Goal: Transaction & Acquisition: Register for event/course

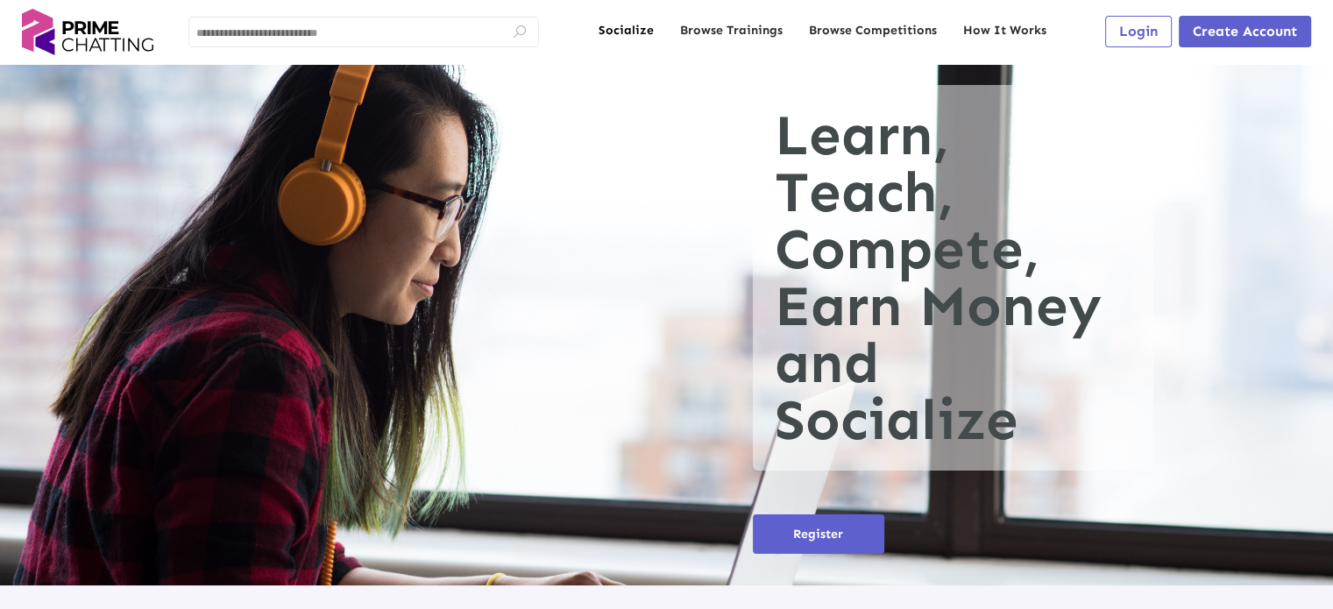
click at [621, 28] on link "Socialize" at bounding box center [626, 31] width 55 height 18
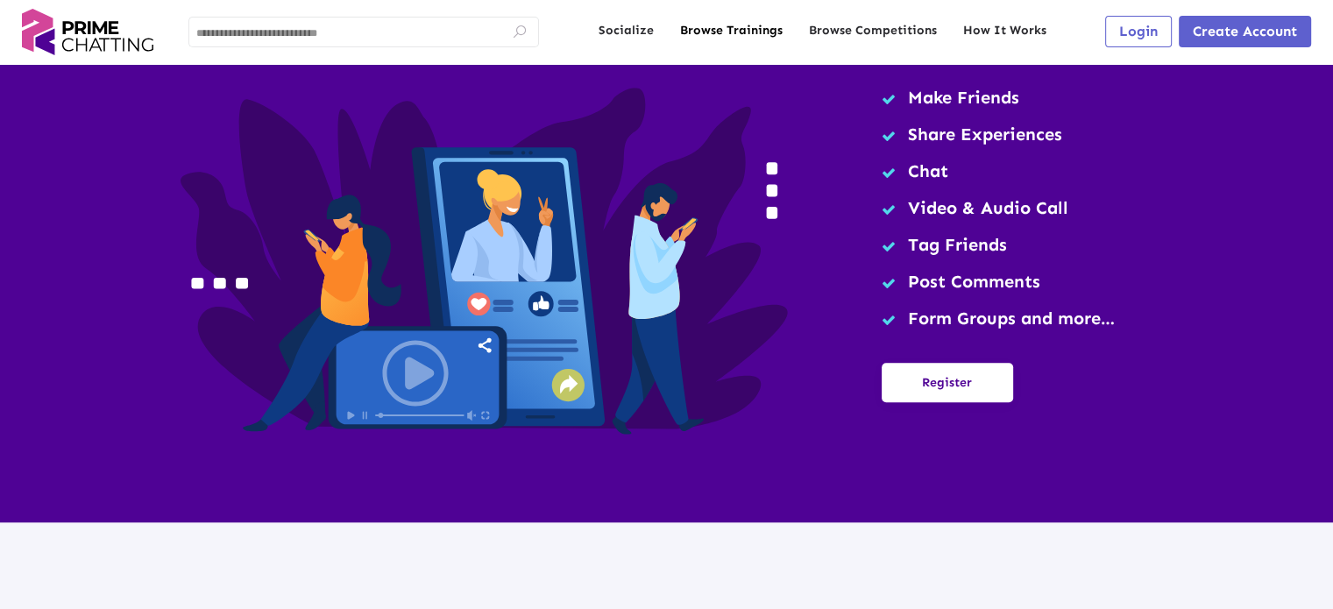
click at [703, 26] on link "Browse Trainings" at bounding box center [731, 31] width 103 height 18
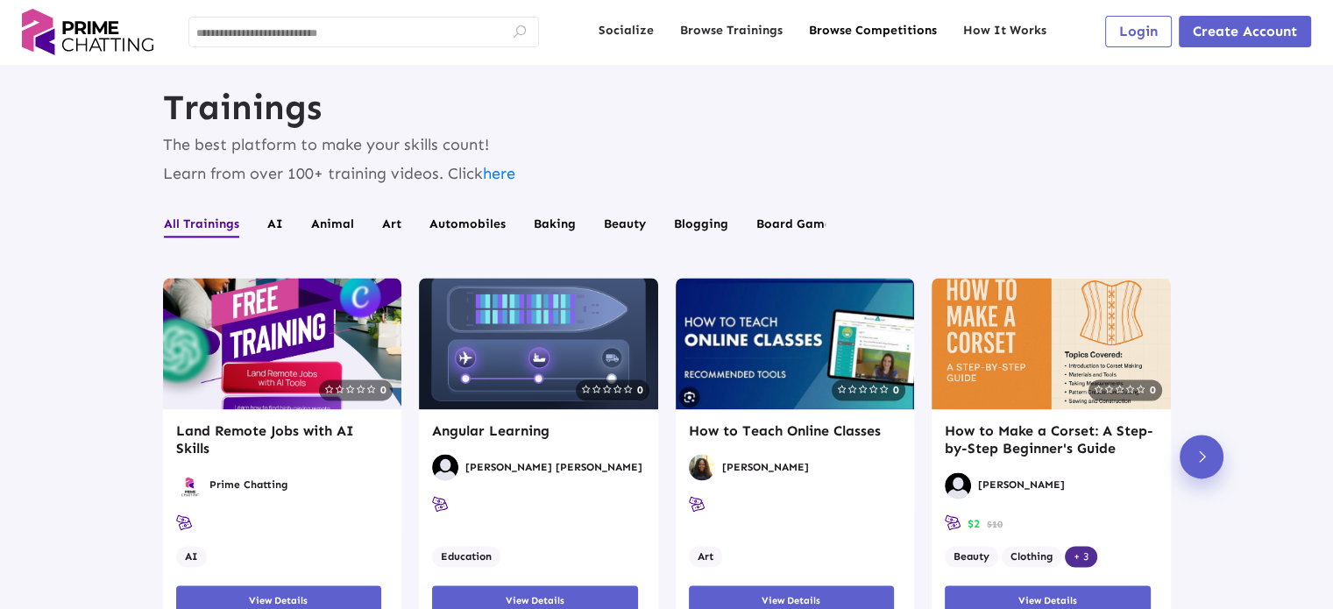
click at [842, 26] on link "Browse Competitions" at bounding box center [873, 31] width 128 height 18
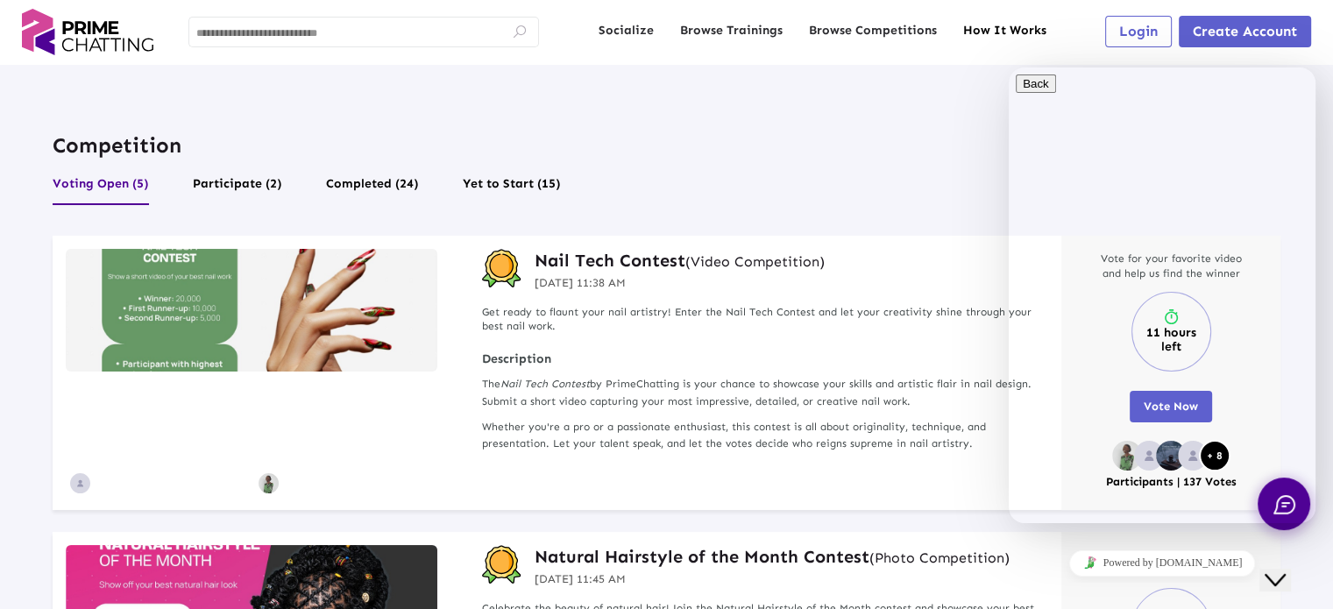
click at [994, 31] on link "How It Works" at bounding box center [1004, 31] width 83 height 18
click at [859, 31] on link "Browse Competitions" at bounding box center [873, 31] width 128 height 18
click at [728, 27] on link "Browse Trainings" at bounding box center [731, 31] width 103 height 18
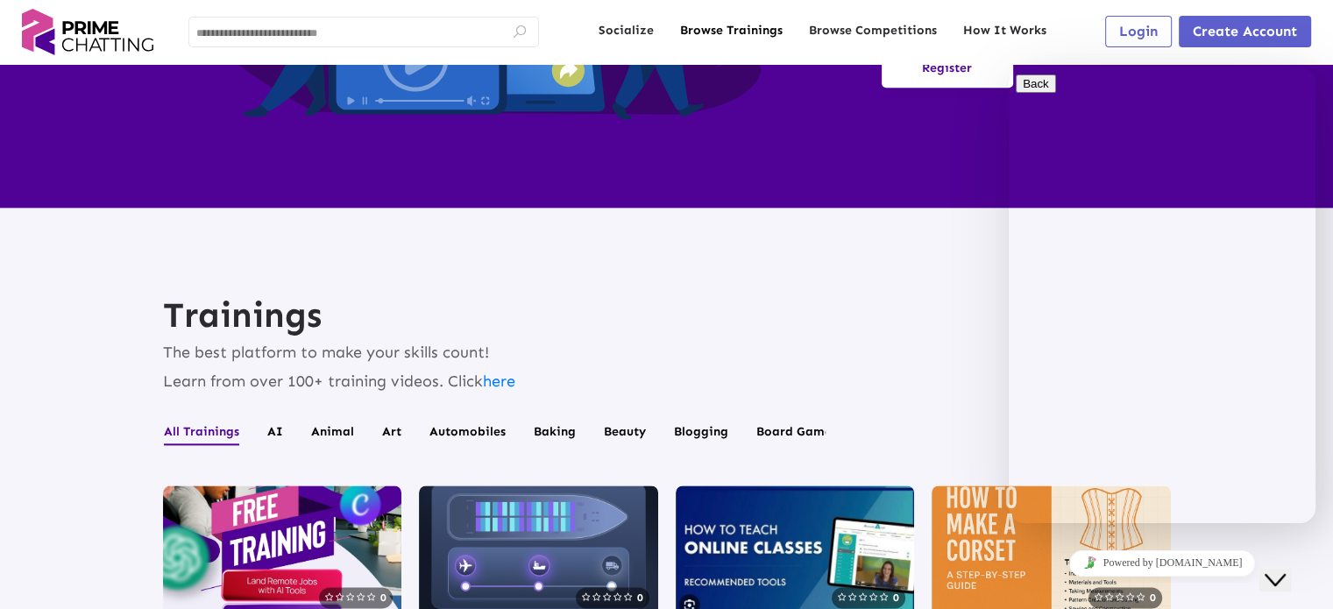
scroll to position [2236, 0]
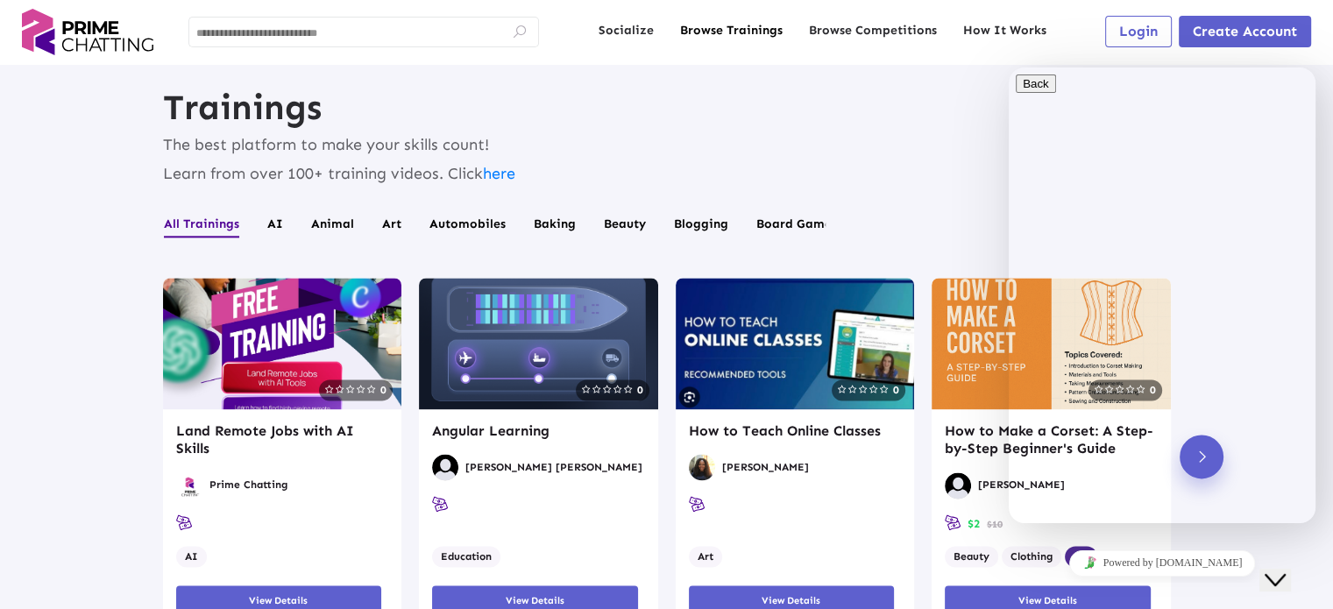
click at [722, 34] on link "Browse Trainings" at bounding box center [731, 31] width 103 height 18
click at [628, 32] on link "Socialize" at bounding box center [626, 31] width 55 height 18
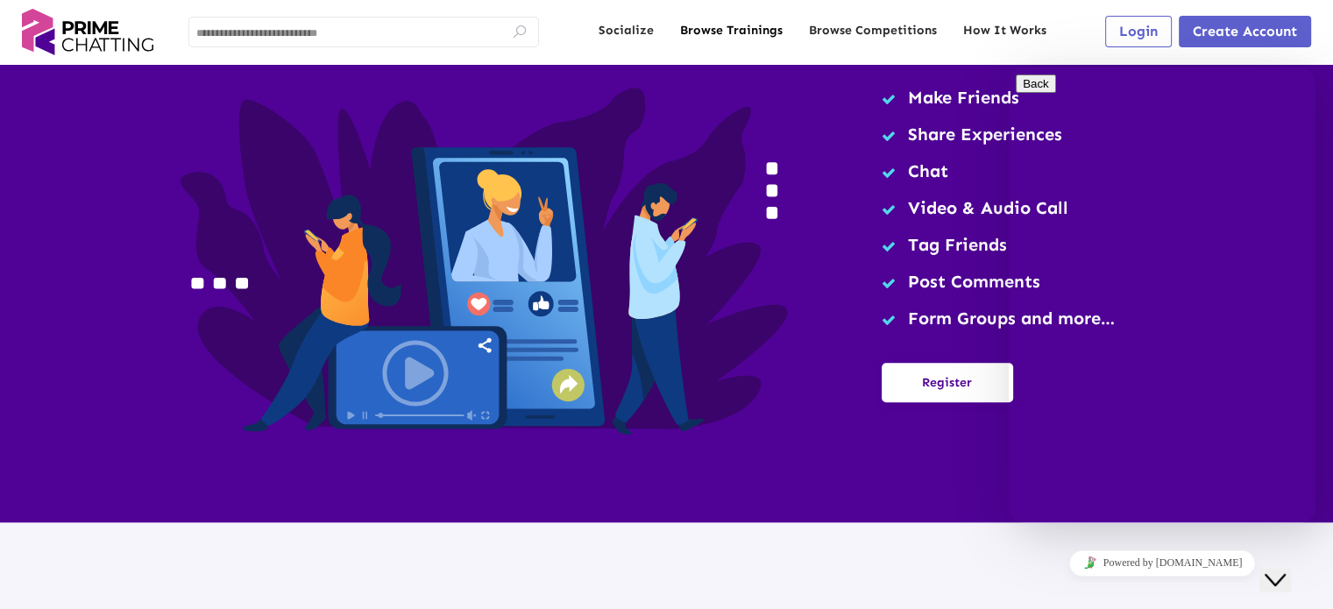
click at [703, 31] on link "Browse Trainings" at bounding box center [731, 31] width 103 height 18
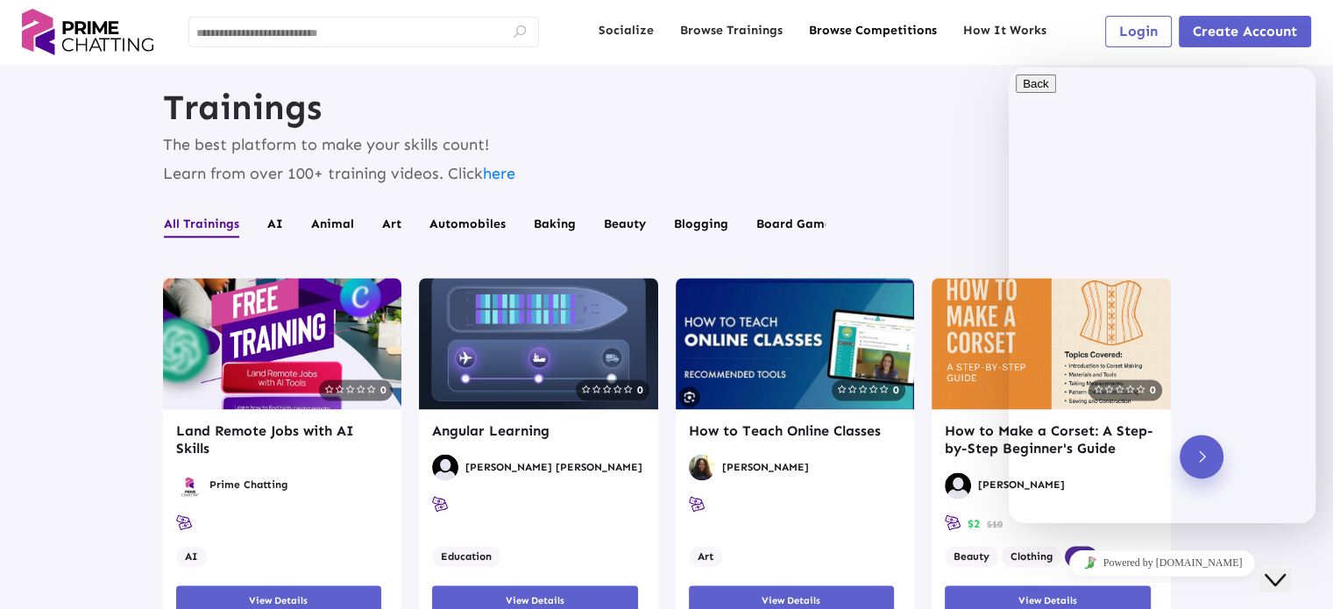
click at [855, 34] on link "Browse Competitions" at bounding box center [873, 31] width 128 height 18
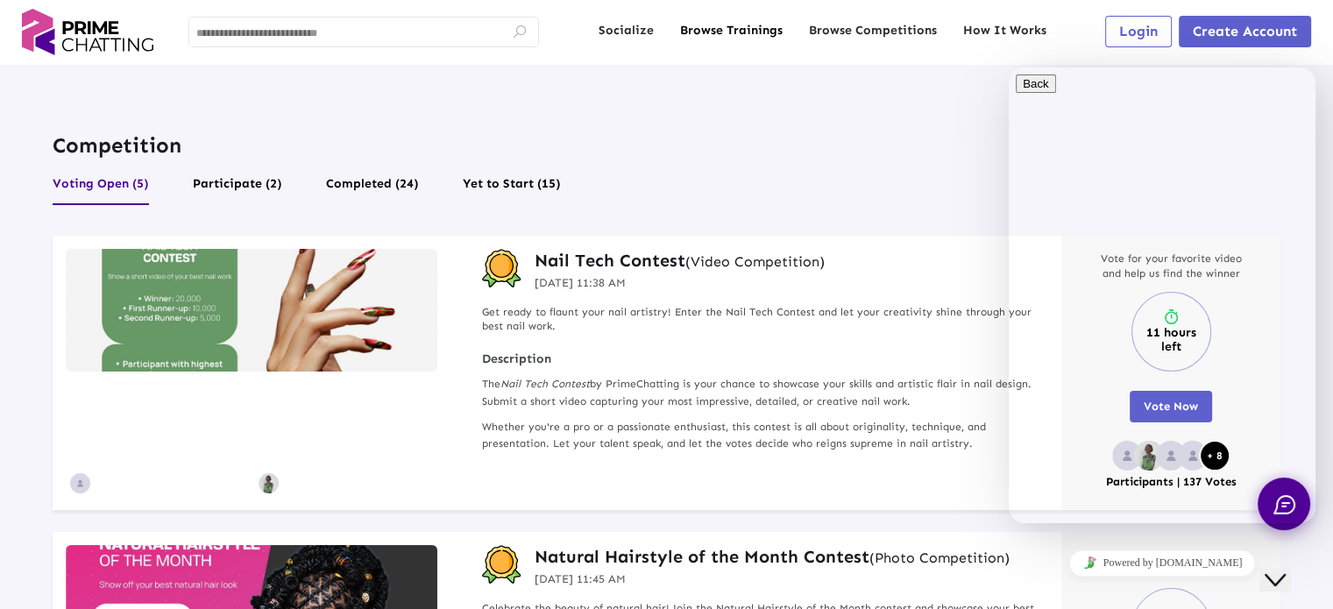
click at [742, 31] on link "Browse Trainings" at bounding box center [731, 31] width 103 height 18
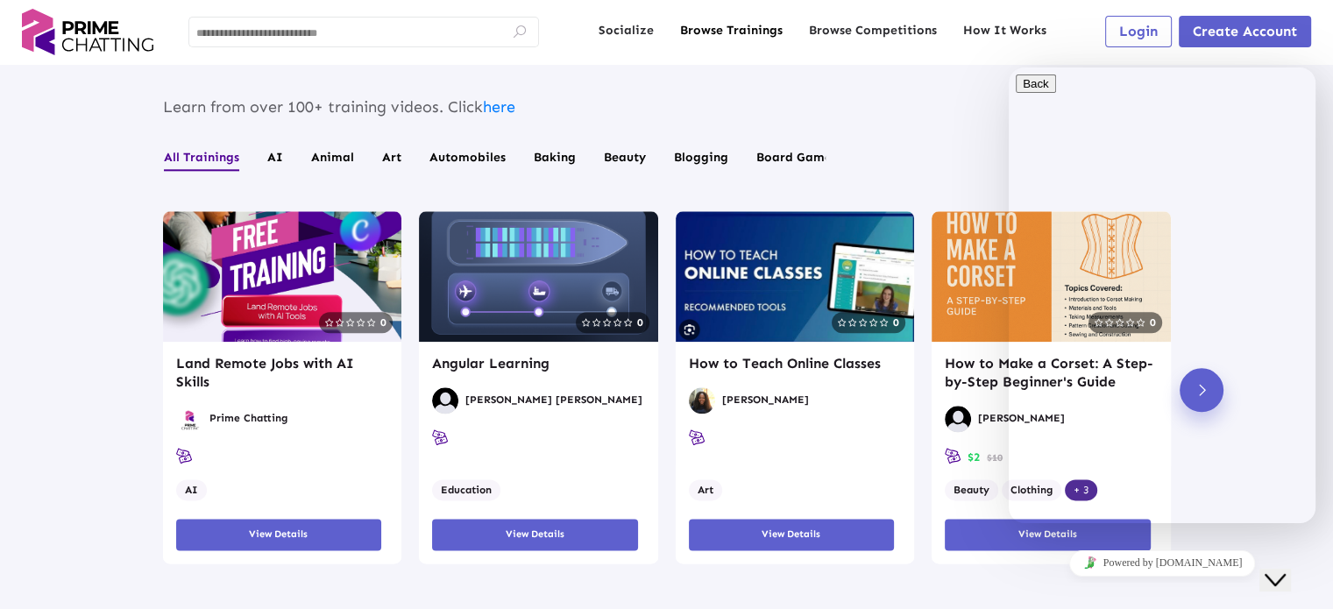
scroll to position [2236, 0]
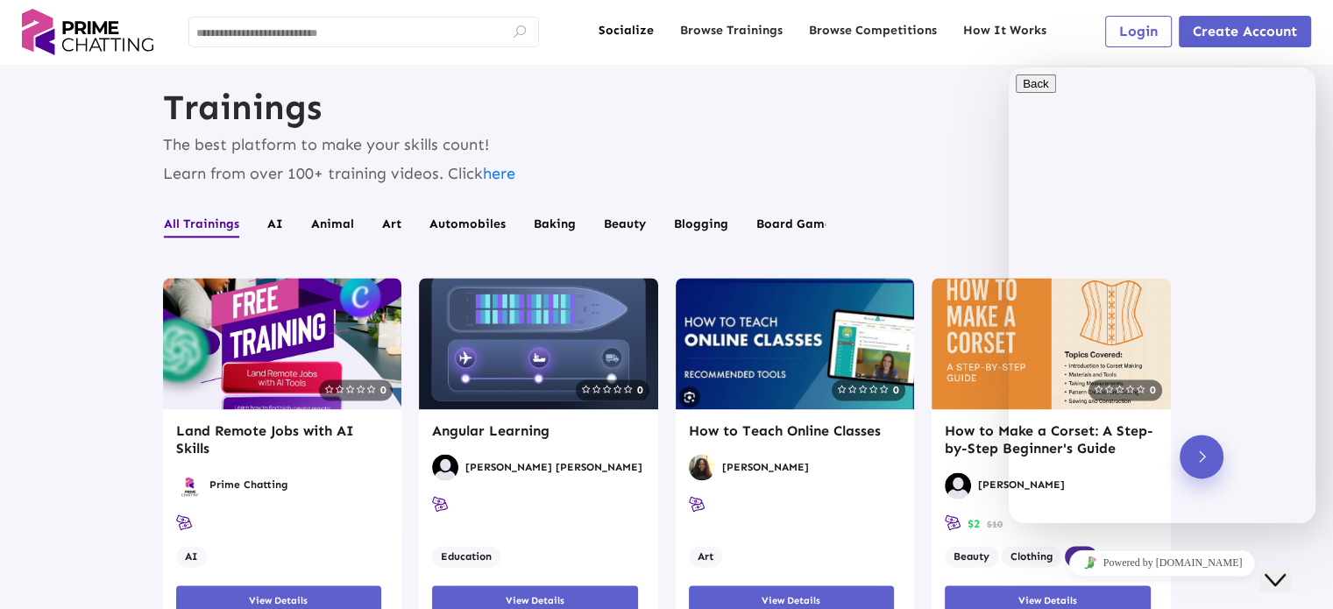
click at [628, 25] on link "Socialize" at bounding box center [626, 31] width 55 height 18
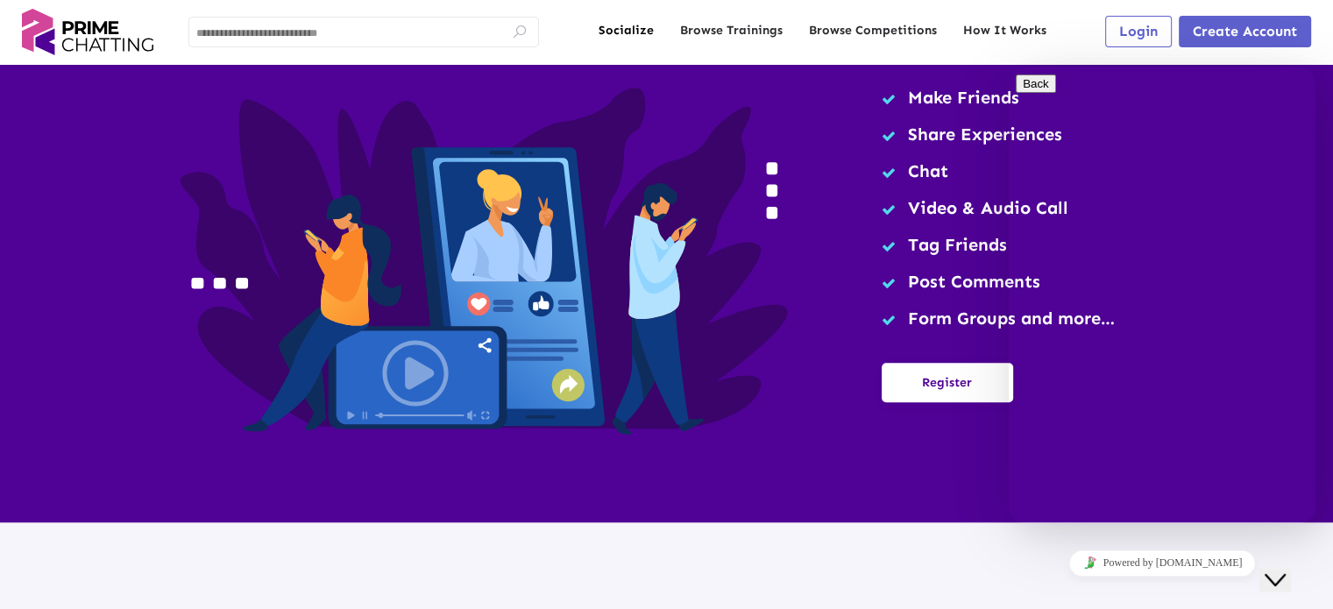
click at [628, 25] on link "Socialize" at bounding box center [626, 31] width 55 height 18
click at [873, 27] on link "Browse Competitions" at bounding box center [873, 31] width 128 height 18
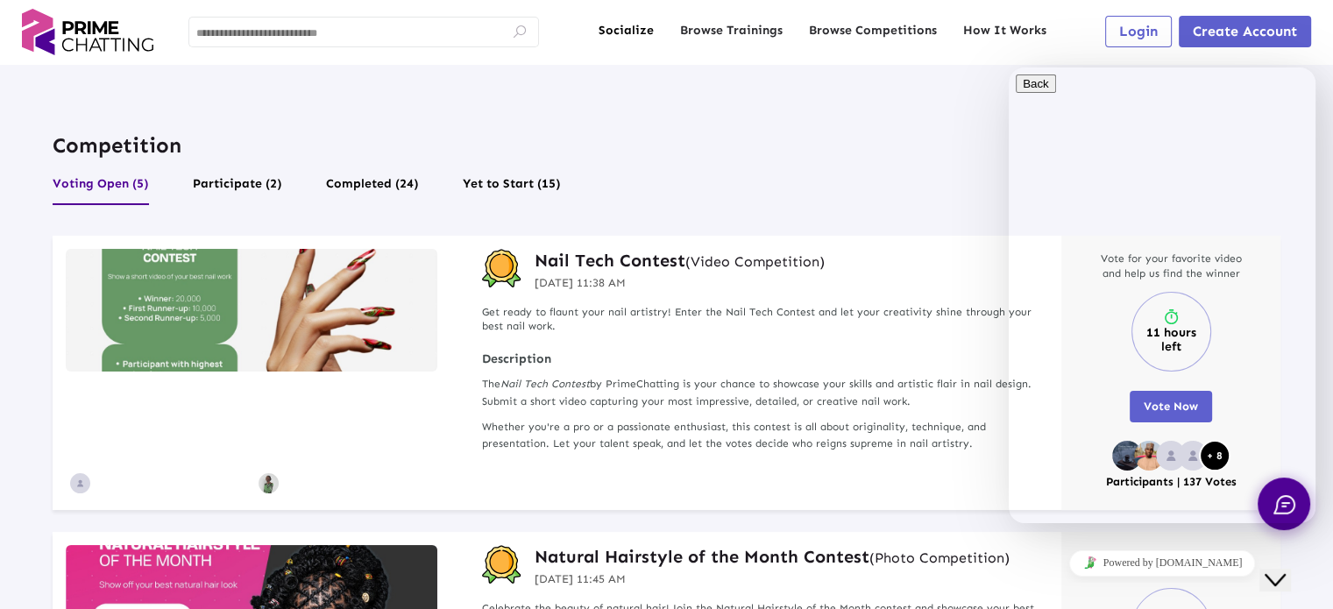
click at [643, 31] on link "Socialize" at bounding box center [626, 31] width 55 height 18
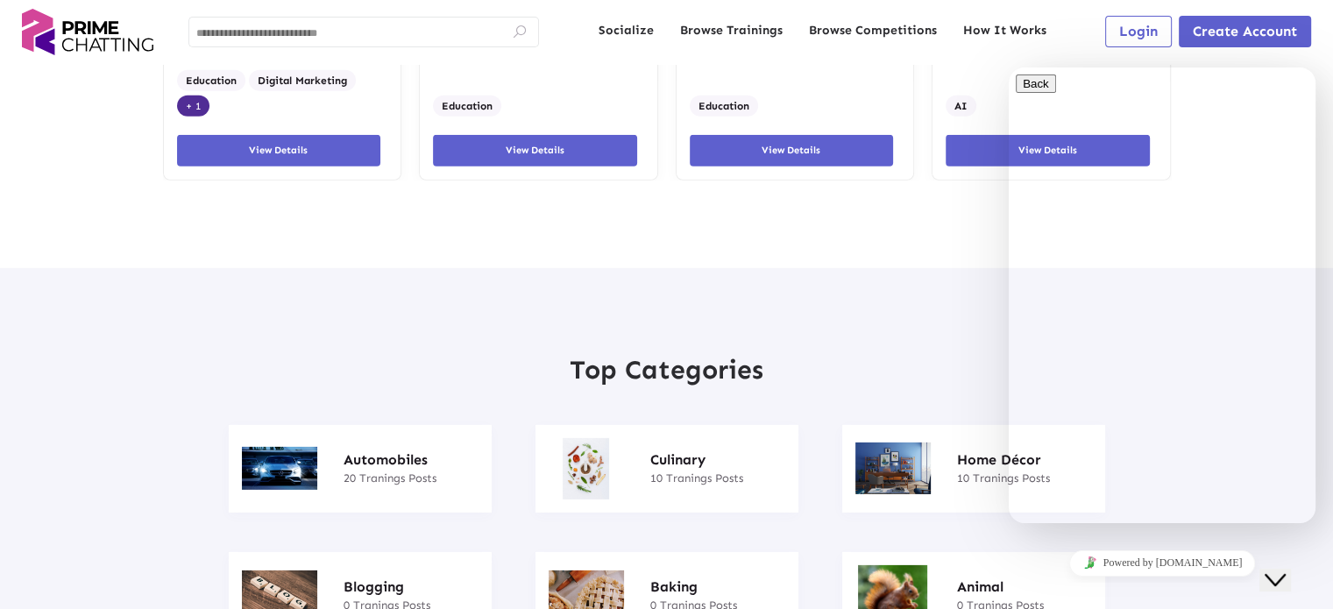
scroll to position [5570, 0]
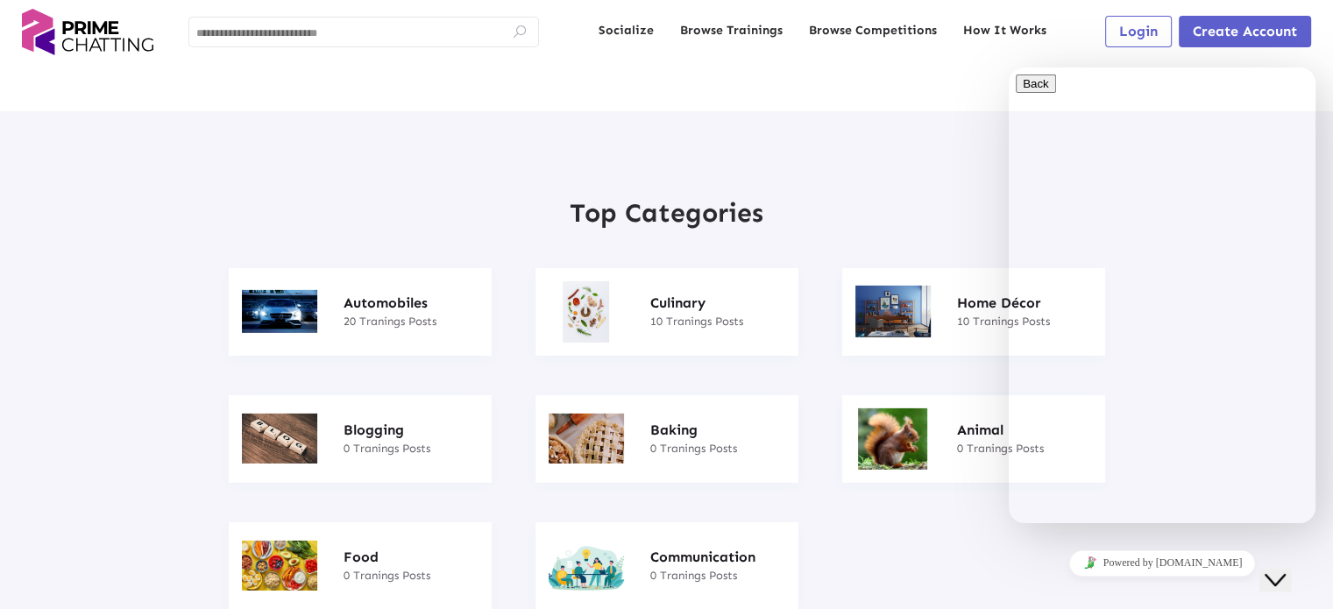
click at [1270, 570] on div "Close Chat This icon closes the chat window." at bounding box center [1275, 580] width 21 height 21
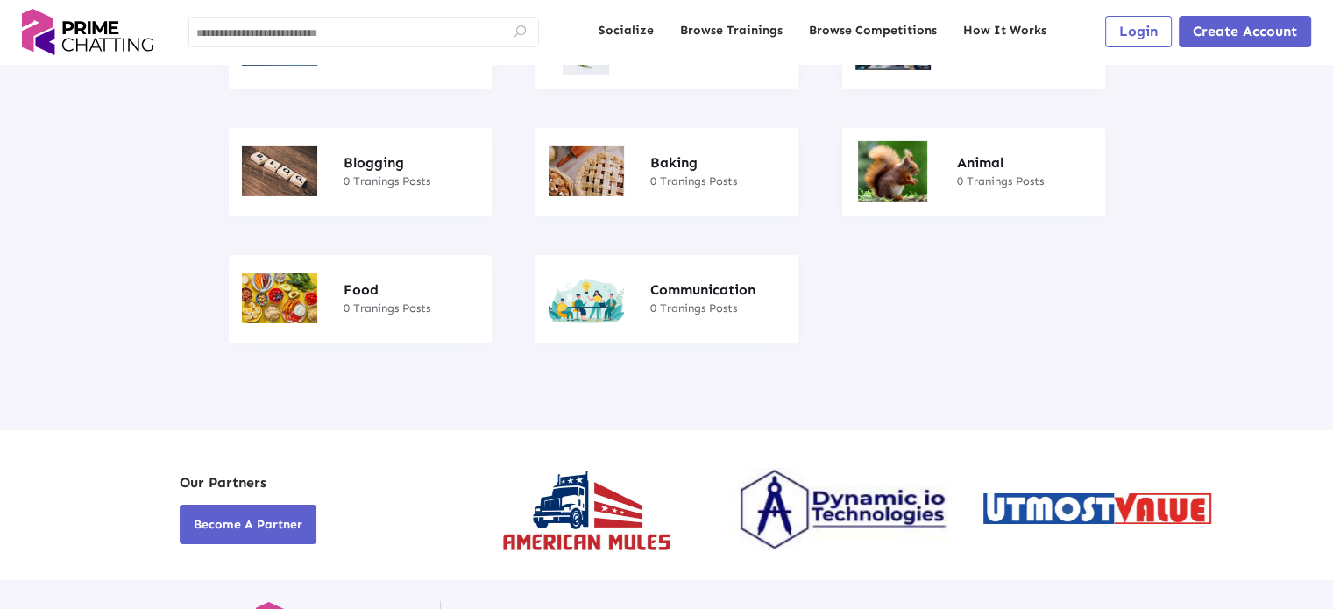
scroll to position [5932, 0]
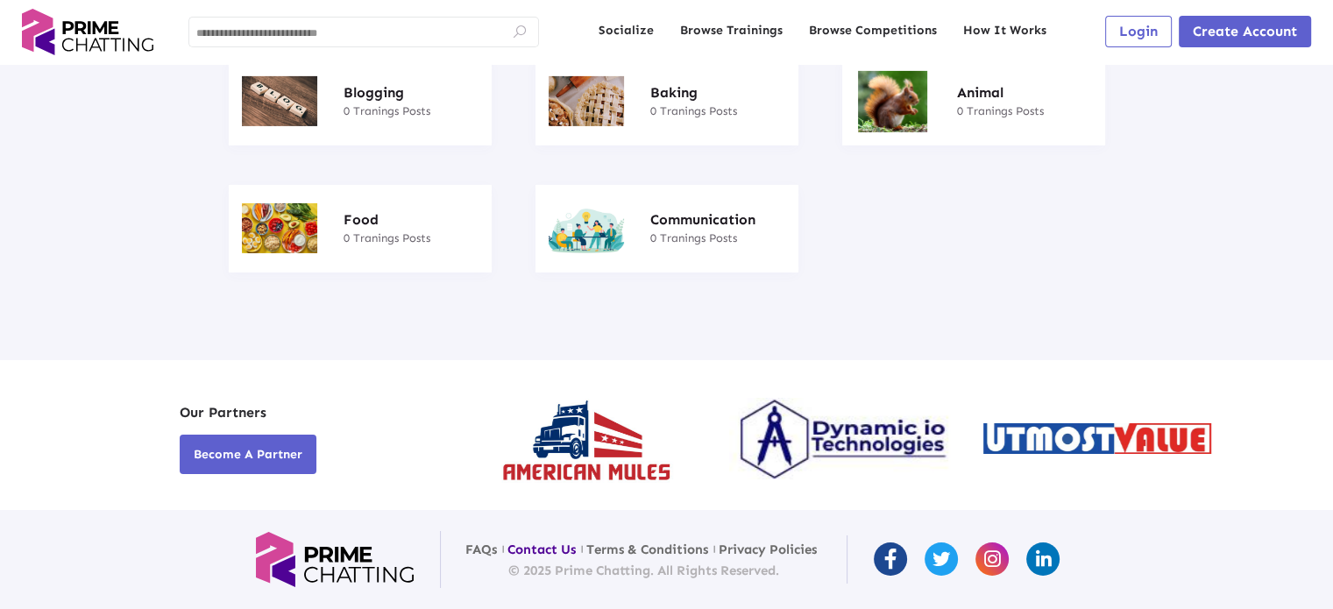
click at [556, 552] on link "Contact Us" at bounding box center [542, 550] width 68 height 16
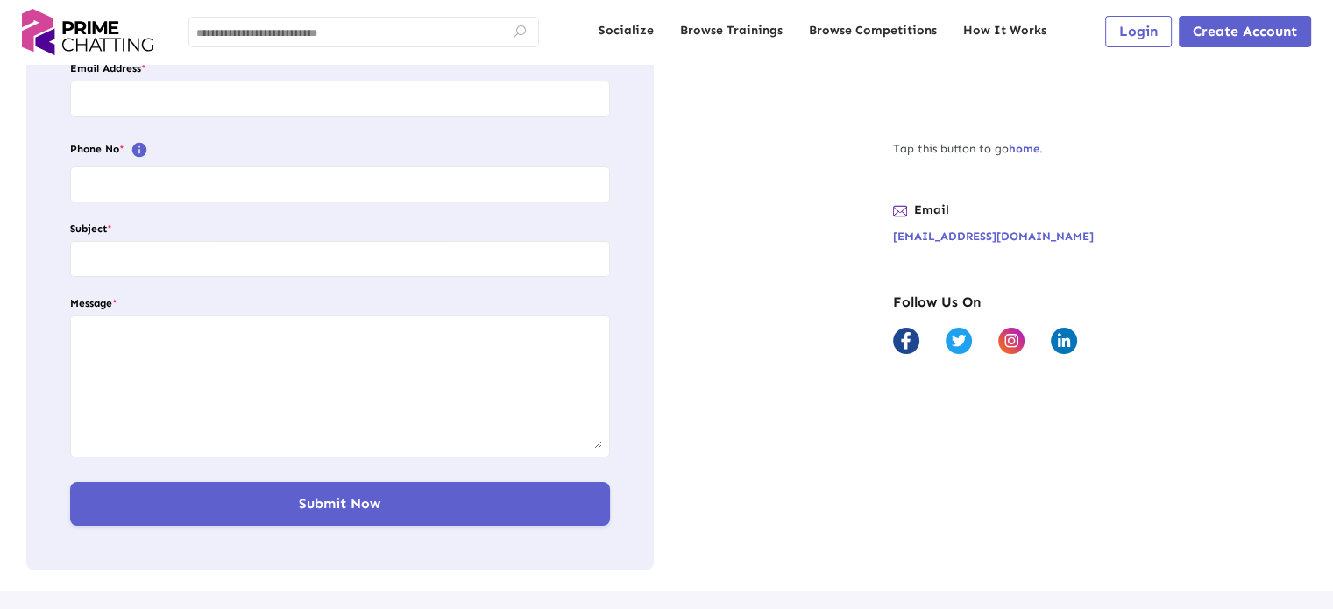
scroll to position [354, 0]
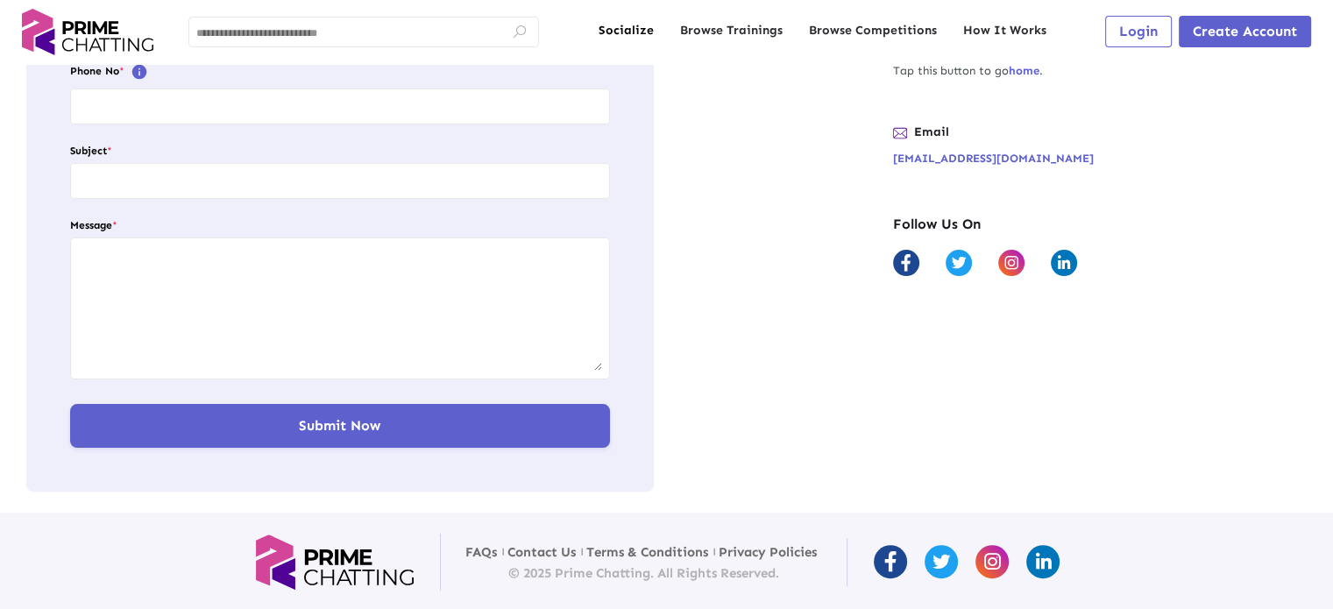
click at [634, 31] on link "Socialize" at bounding box center [626, 31] width 55 height 18
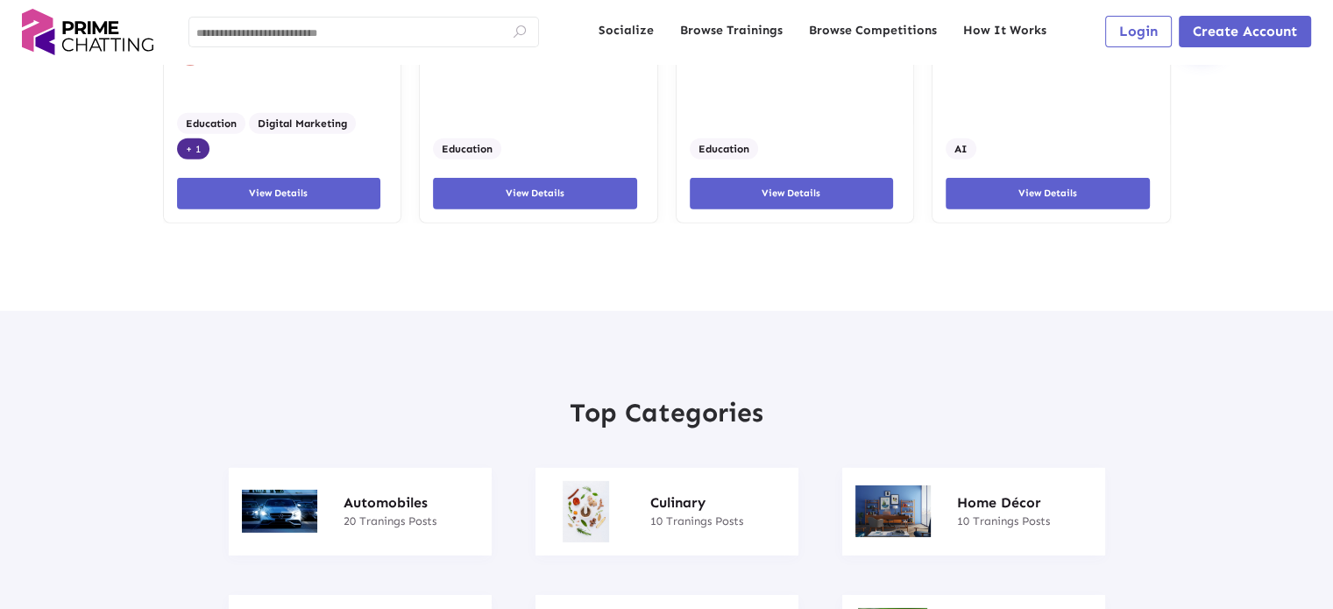
scroll to position [5932, 0]
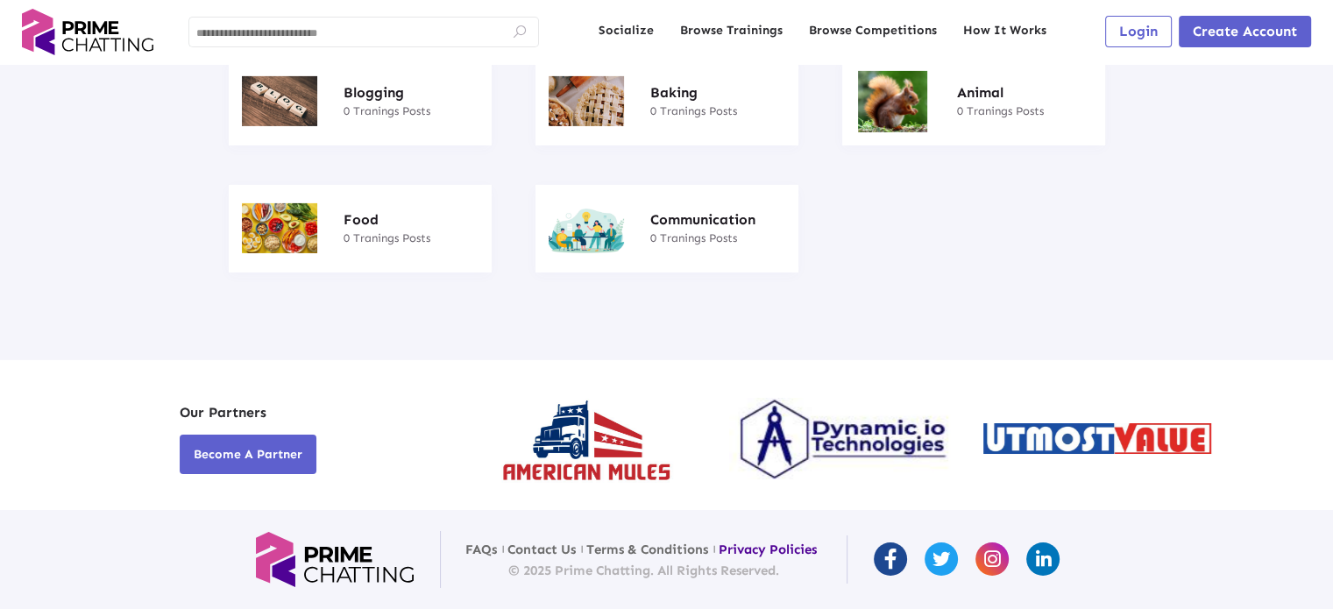
click at [765, 545] on link "Privacy Policies" at bounding box center [768, 550] width 98 height 16
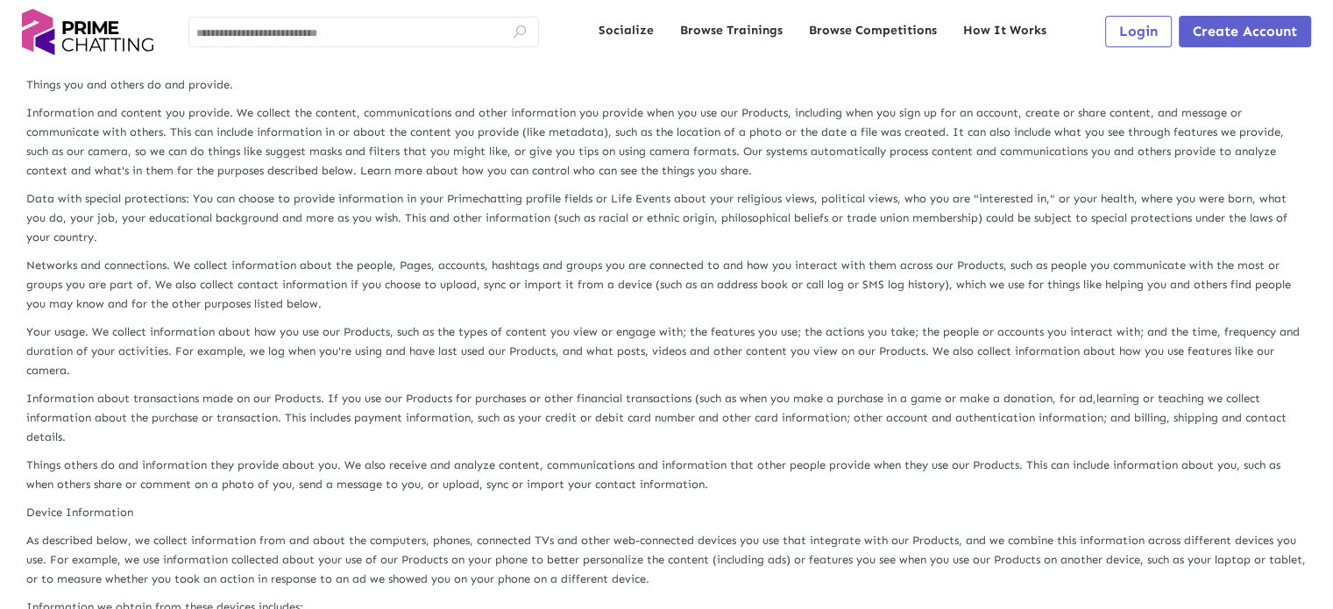
scroll to position [165, 0]
click at [1136, 34] on span "Login" at bounding box center [1138, 31] width 39 height 17
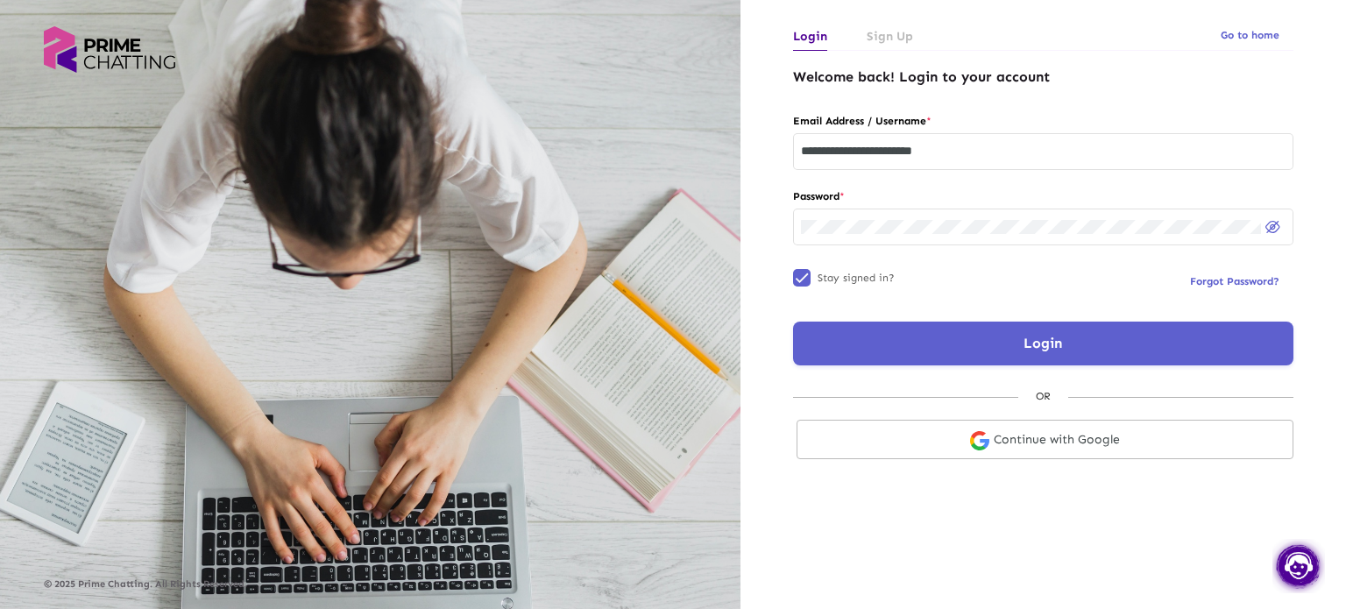
click at [885, 45] on link "Sign Up" at bounding box center [890, 36] width 46 height 29
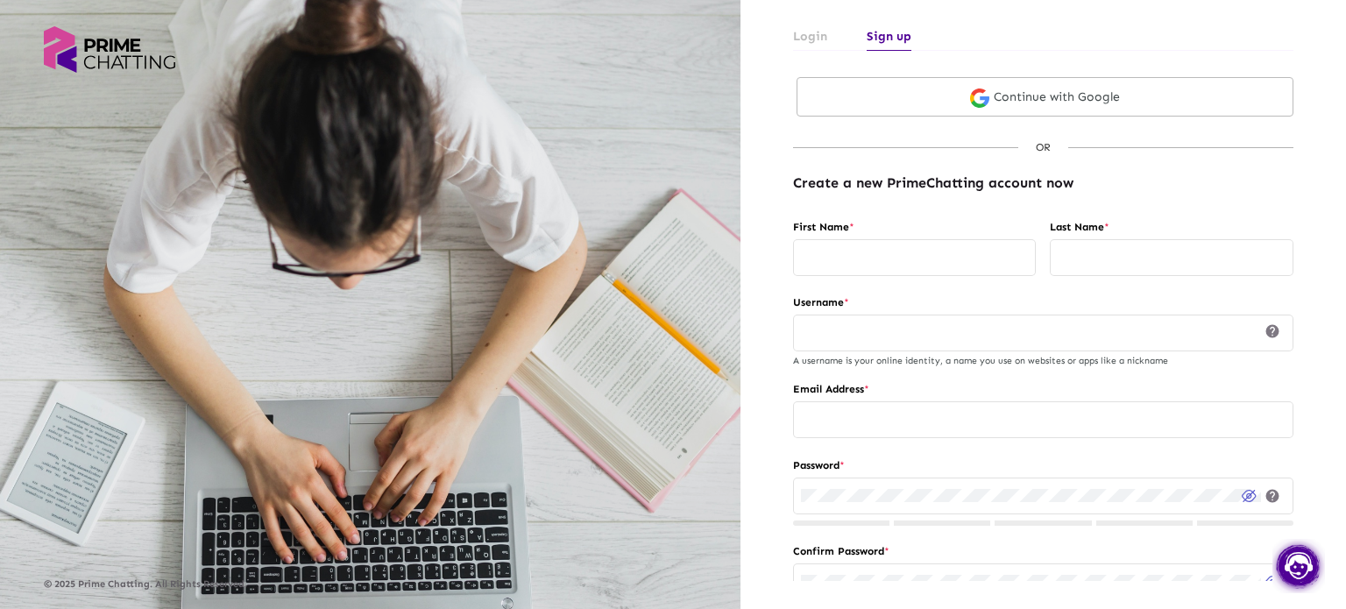
type input "**********"
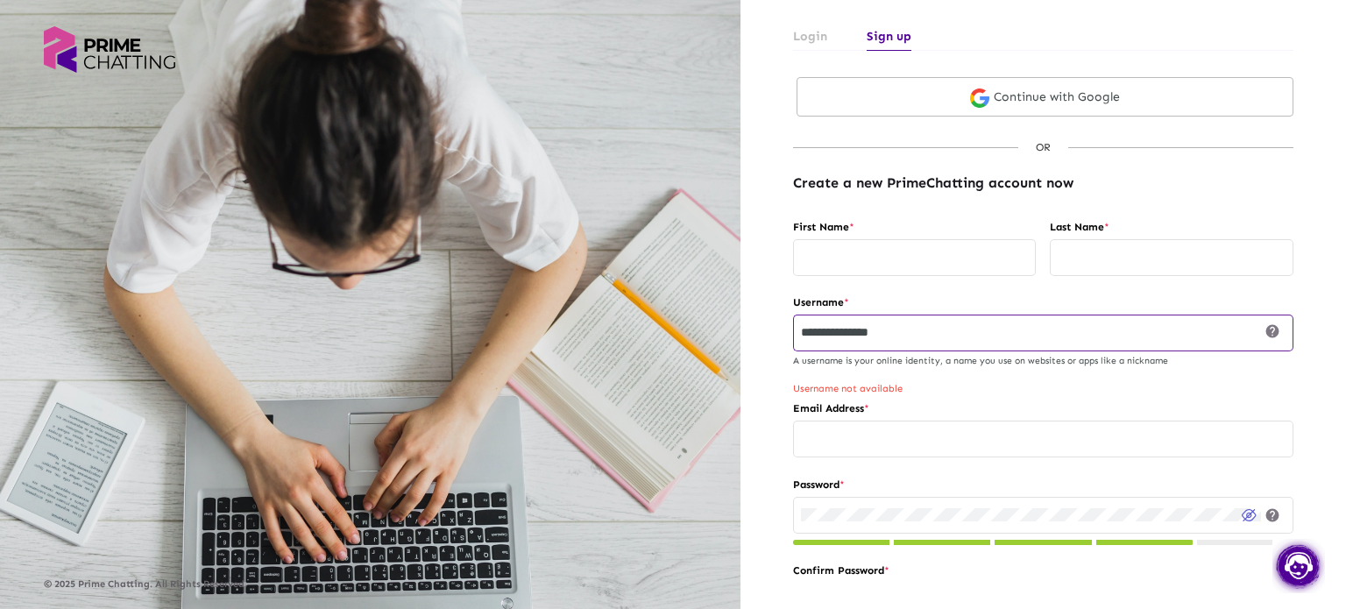
click at [802, 37] on link "Login" at bounding box center [810, 36] width 34 height 29
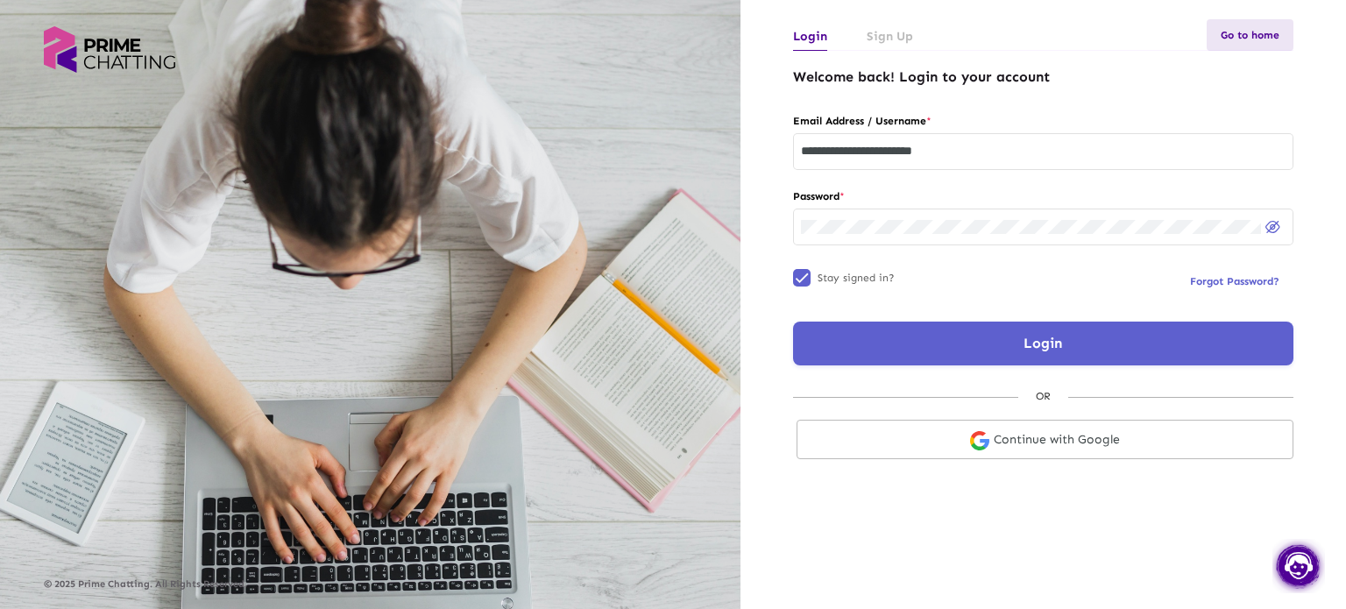
click at [1280, 32] on button "Go to home" at bounding box center [1250, 35] width 87 height 32
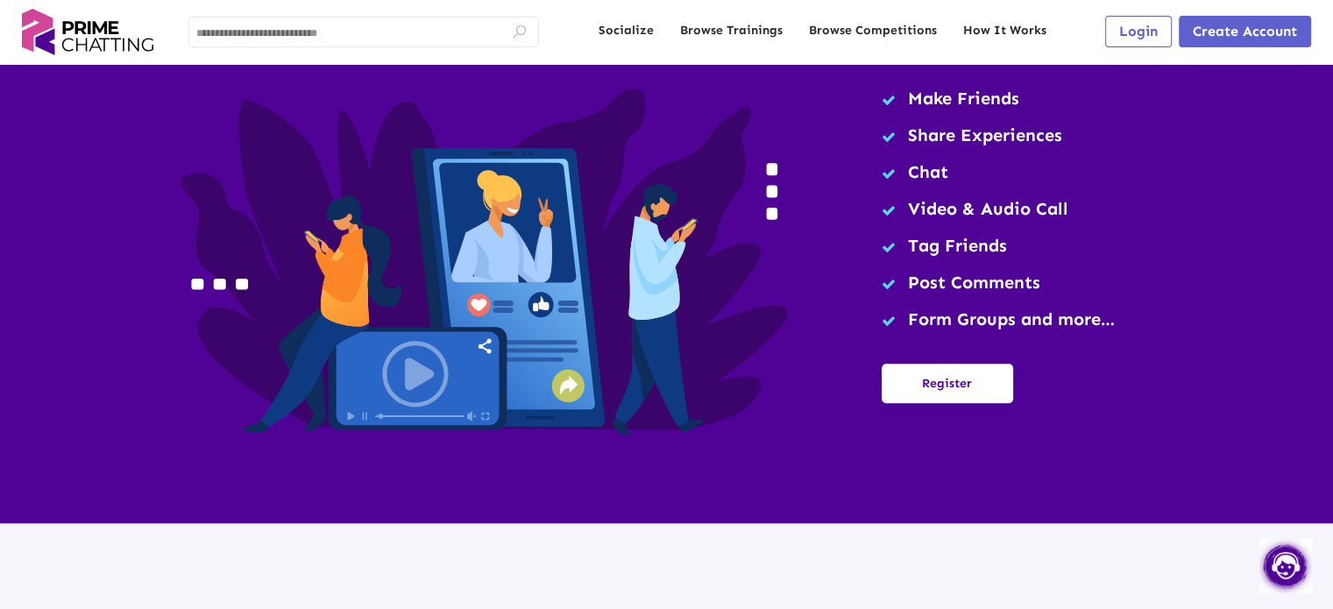
scroll to position [1714, 0]
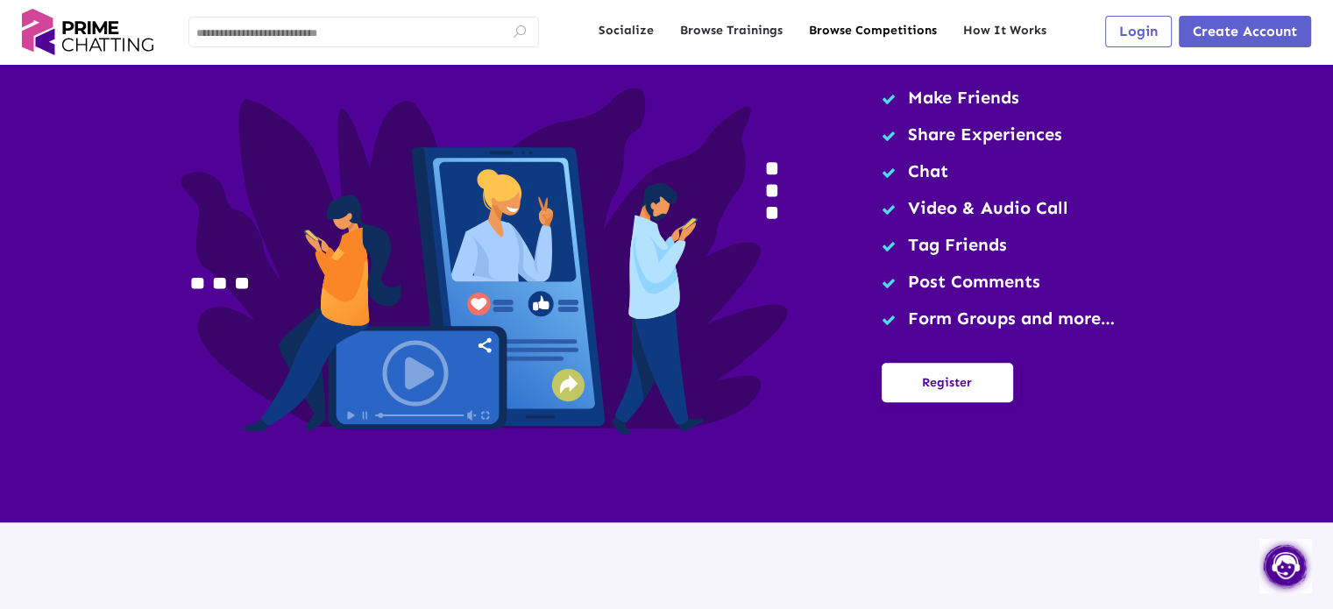
click at [872, 22] on link "Browse Competitions" at bounding box center [873, 31] width 128 height 18
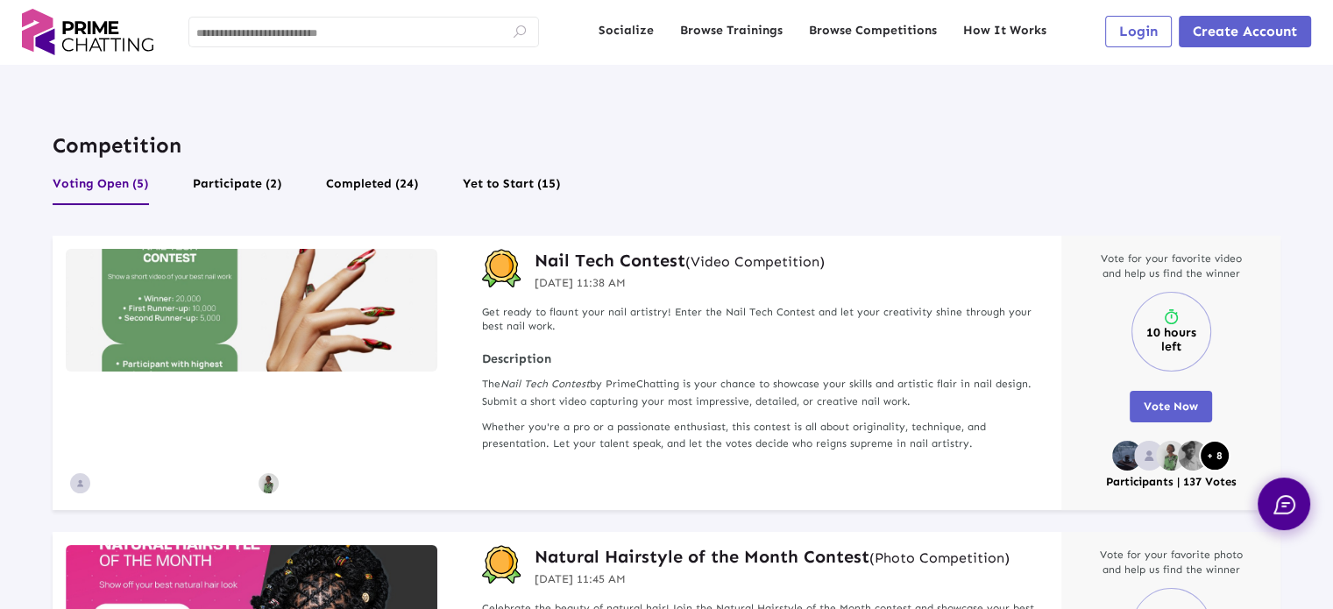
click at [590, 257] on h3 "Nail Tech Contest (Video Competition)" at bounding box center [680, 260] width 290 height 23
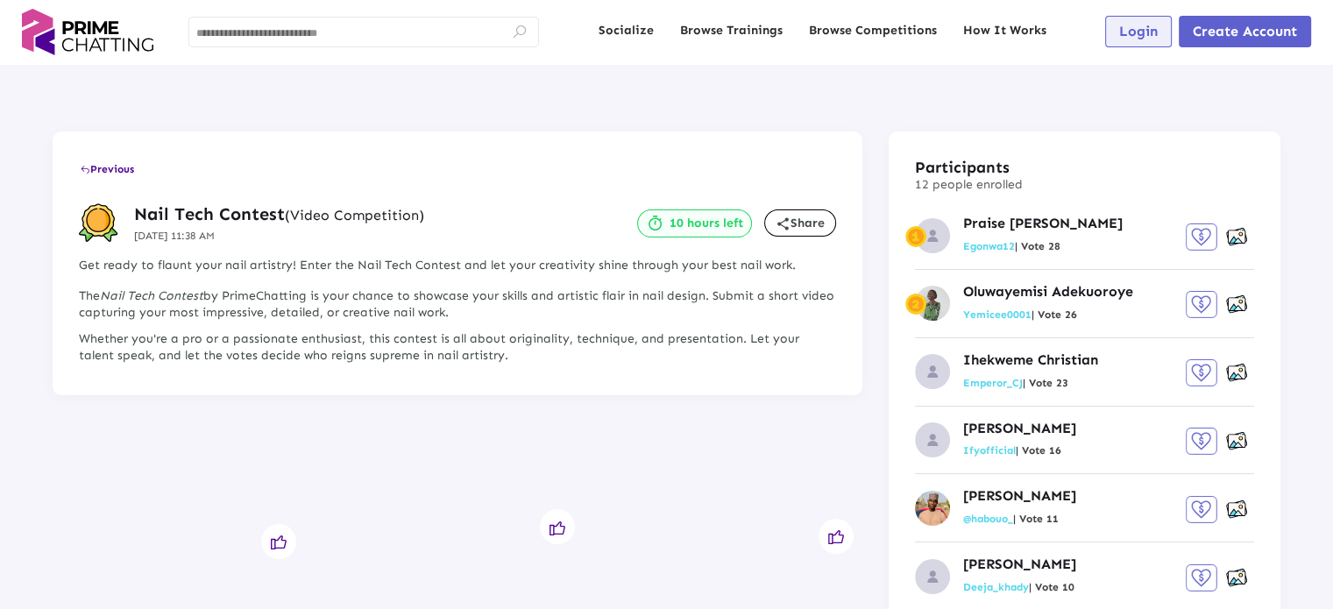
click at [1147, 38] on span "Login" at bounding box center [1138, 31] width 39 height 17
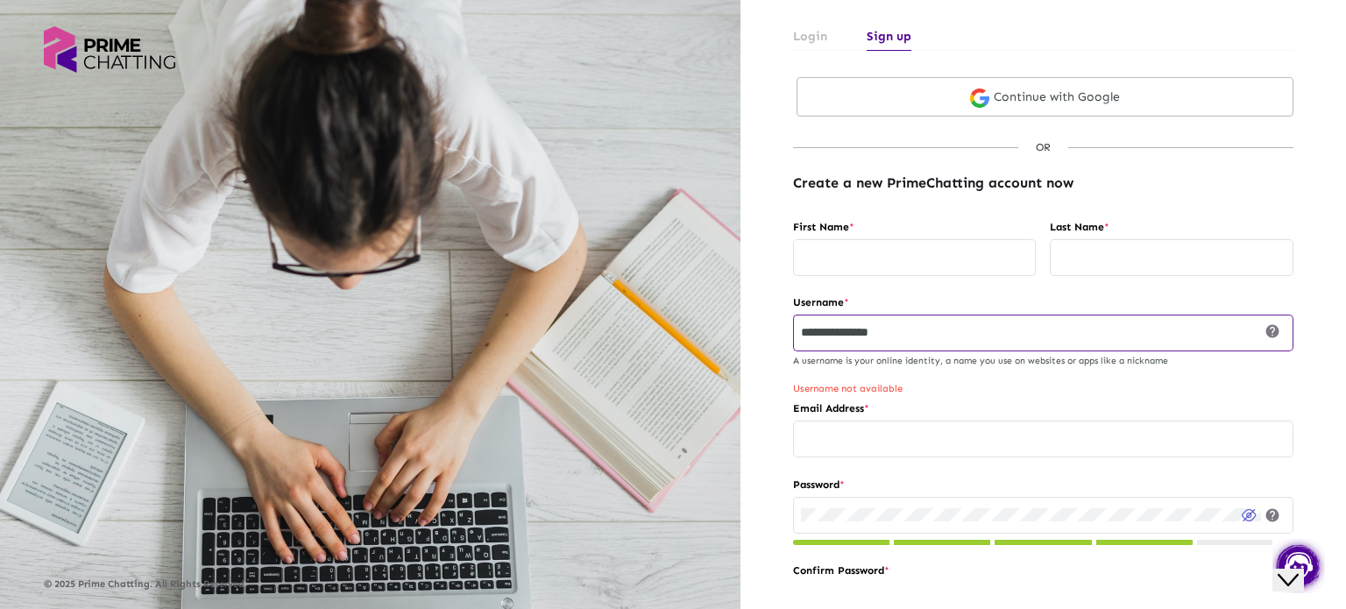
scroll to position [263, 0]
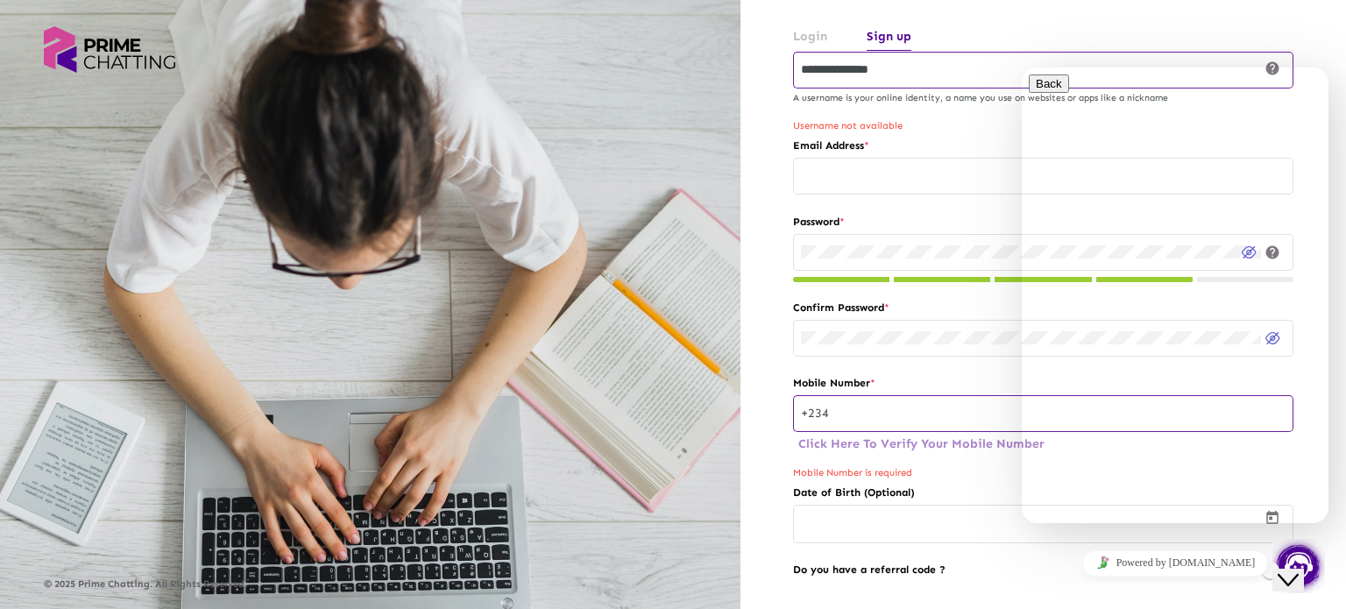
click at [1300, 577] on button "Close Chat This icon closes the chat window." at bounding box center [1289, 580] width 32 height 23
